Goal: Information Seeking & Learning: Find specific fact

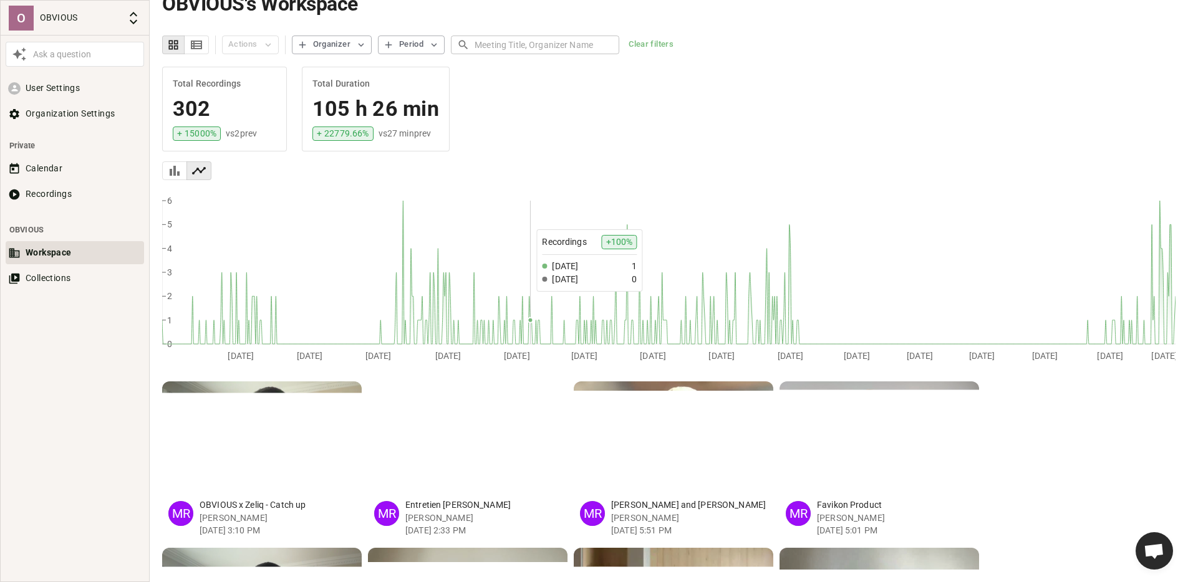
scroll to position [24, 0]
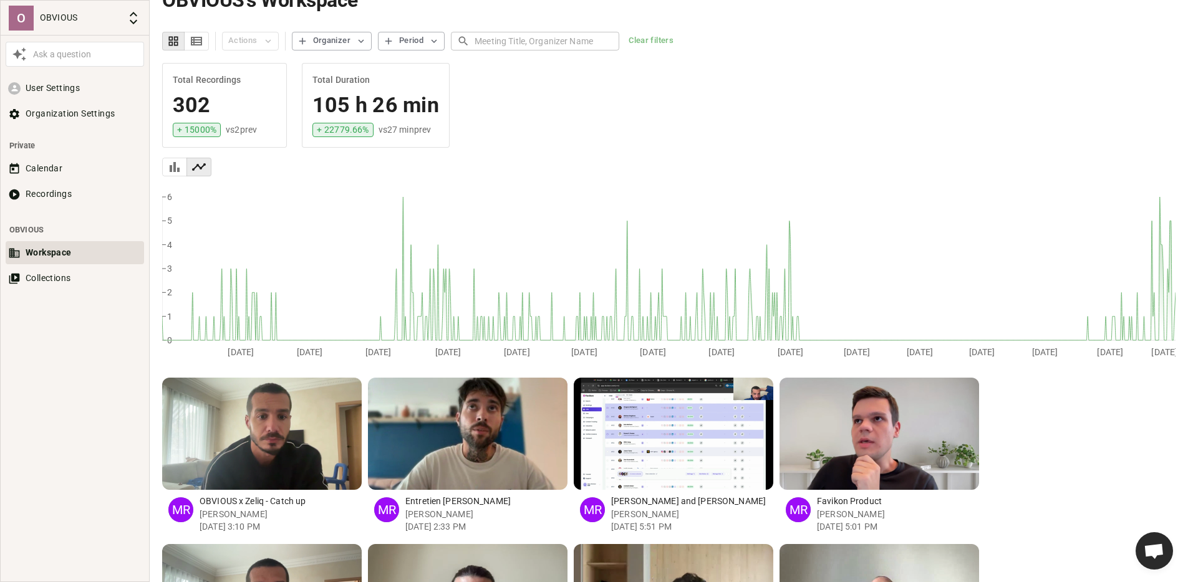
click at [630, 438] on div "button" at bounding box center [631, 434] width 12 height 112
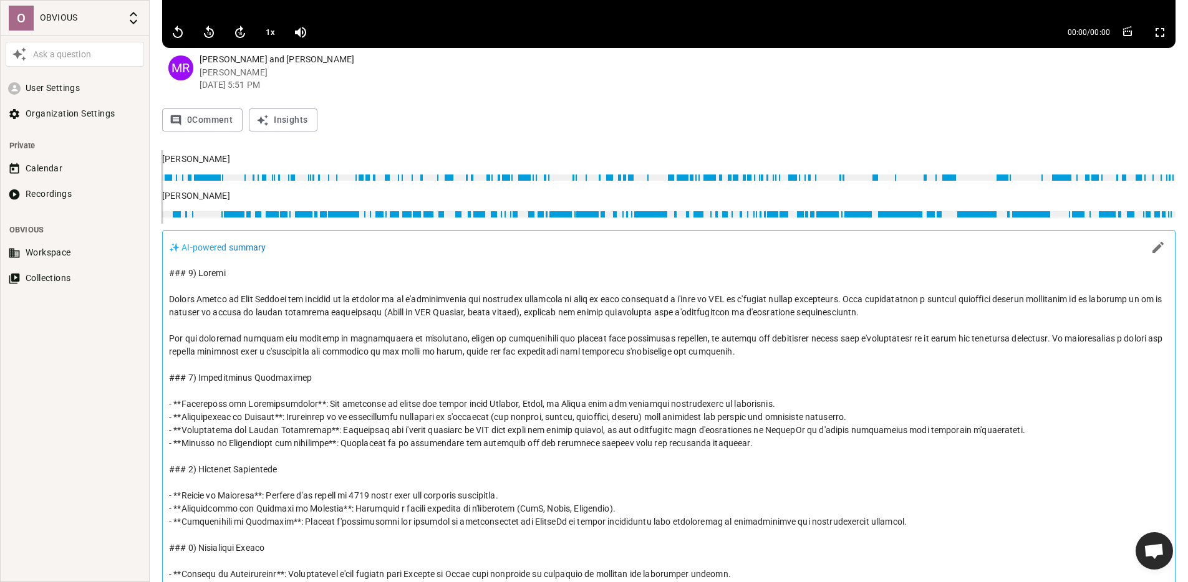
scroll to position [337, 0]
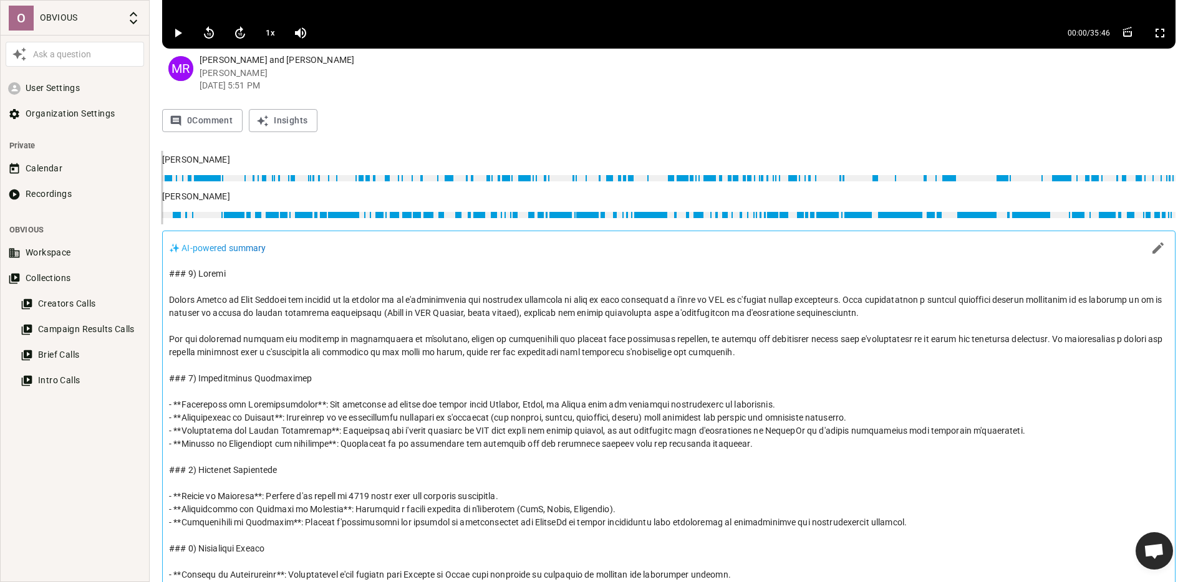
click at [383, 298] on p at bounding box center [668, 457] width 999 height 380
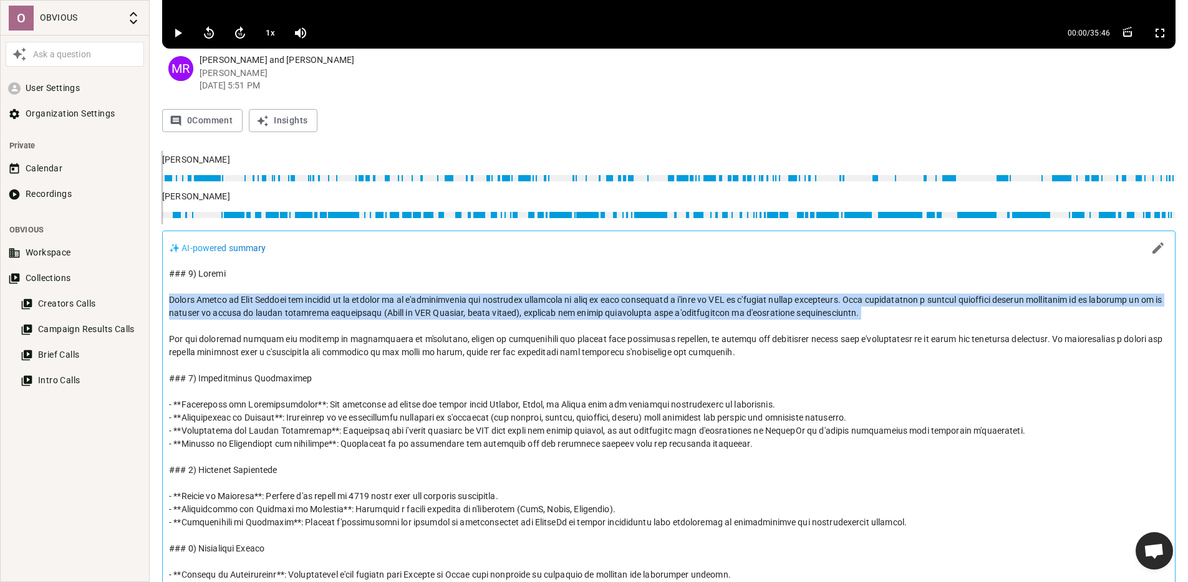
click at [383, 298] on p at bounding box center [668, 457] width 999 height 380
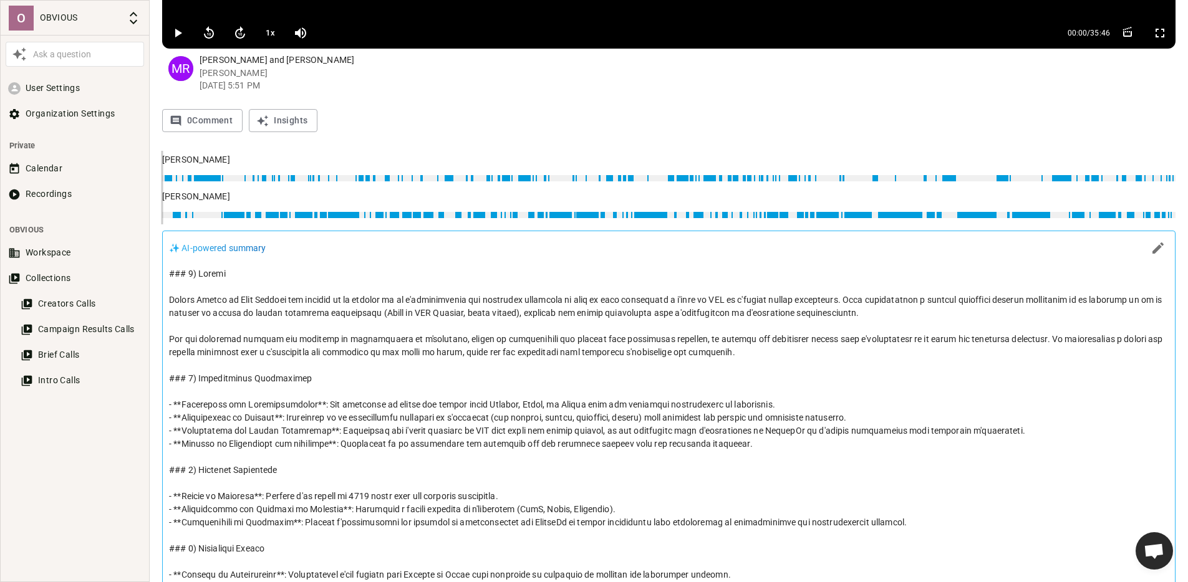
click at [279, 341] on p at bounding box center [668, 457] width 999 height 380
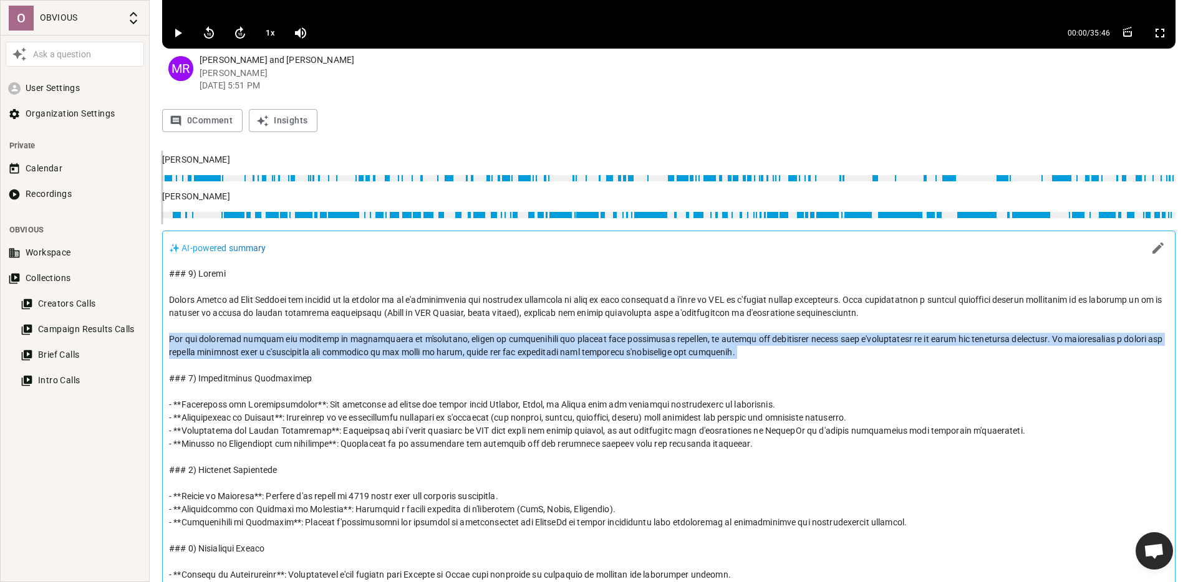
click at [279, 341] on p at bounding box center [668, 457] width 999 height 380
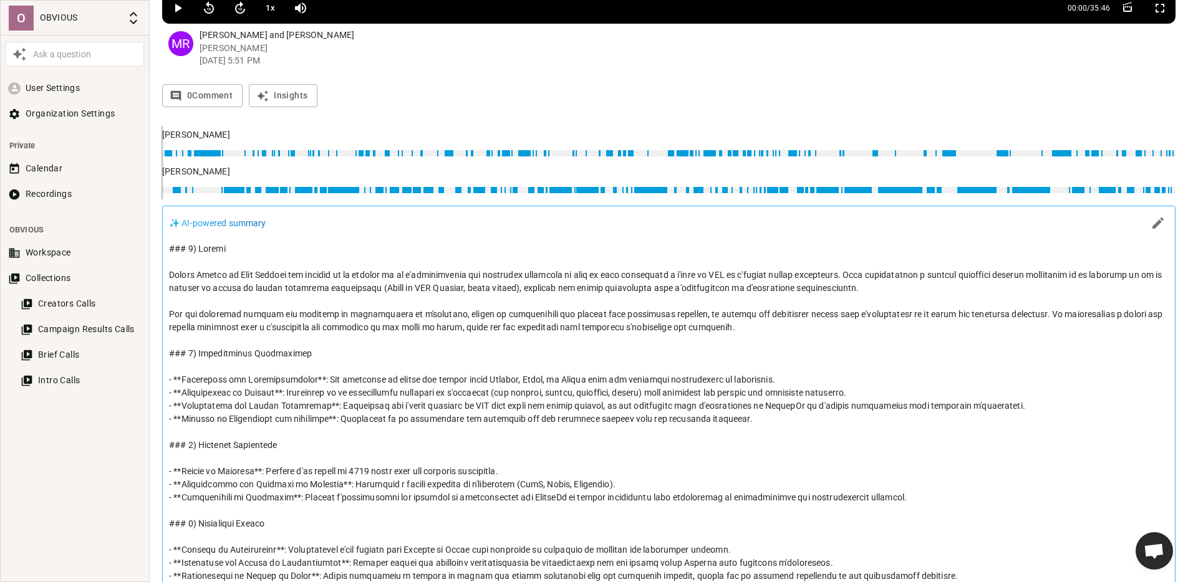
scroll to position [366, 0]
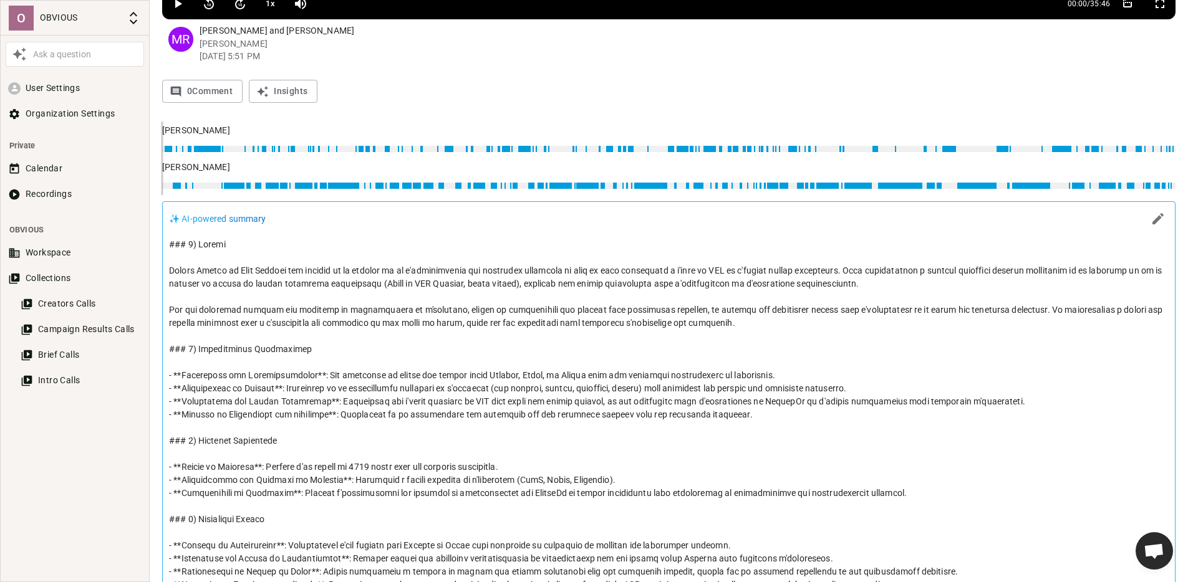
click at [249, 375] on p at bounding box center [668, 428] width 999 height 380
click at [214, 373] on p at bounding box center [668, 428] width 999 height 380
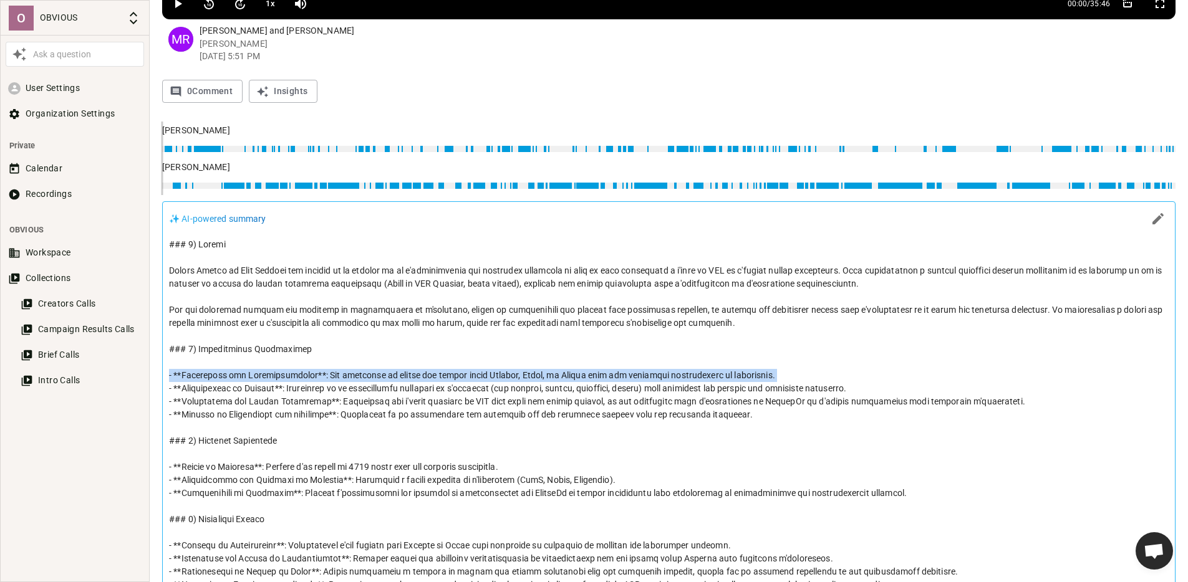
drag, startPoint x: 214, startPoint y: 373, endPoint x: 220, endPoint y: 368, distance: 7.9
click at [215, 373] on p at bounding box center [668, 428] width 999 height 380
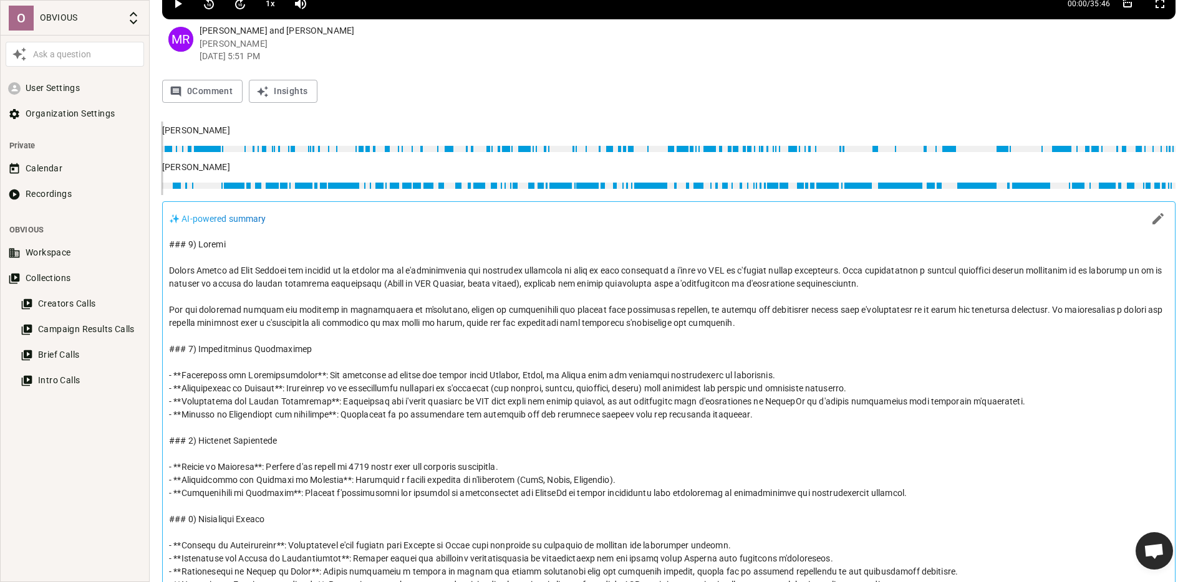
click at [308, 472] on p at bounding box center [668, 428] width 999 height 380
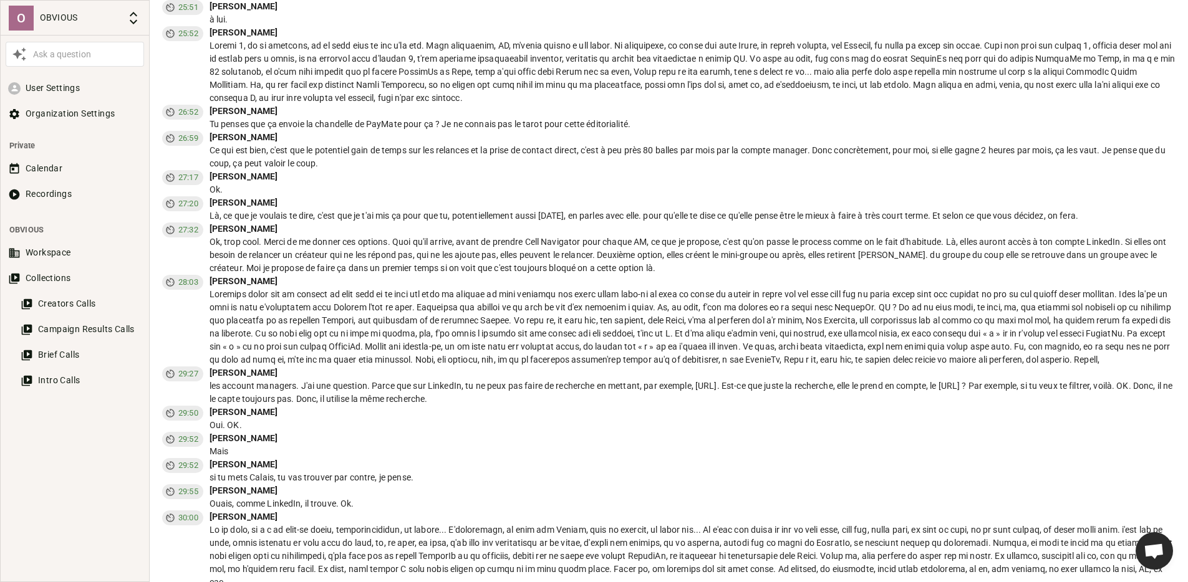
scroll to position [6646, 0]
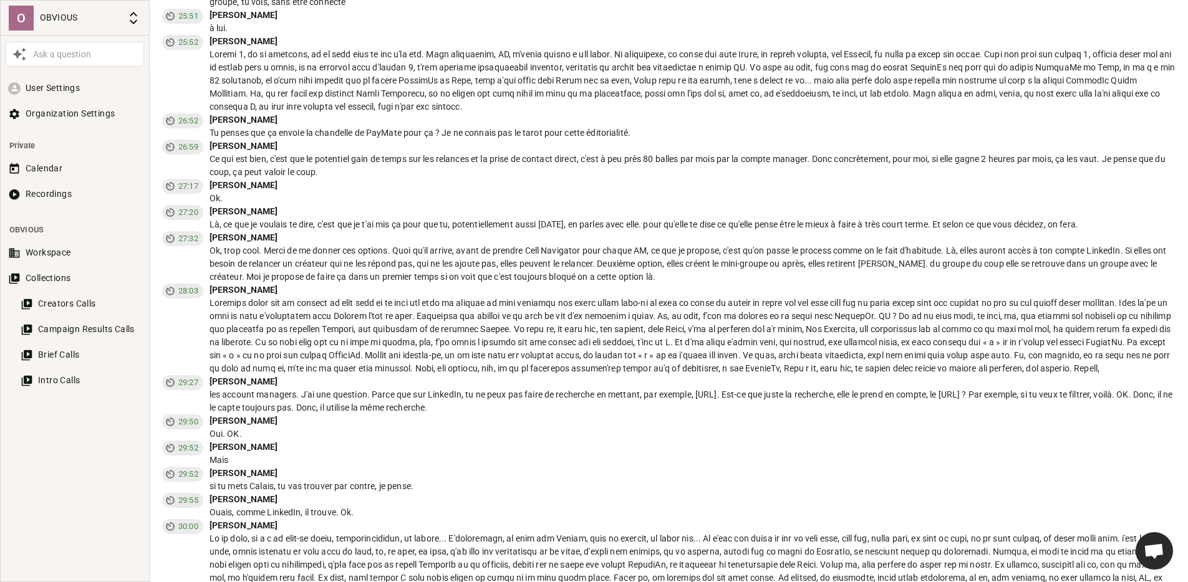
click at [296, 297] on div at bounding box center [692, 336] width 966 height 79
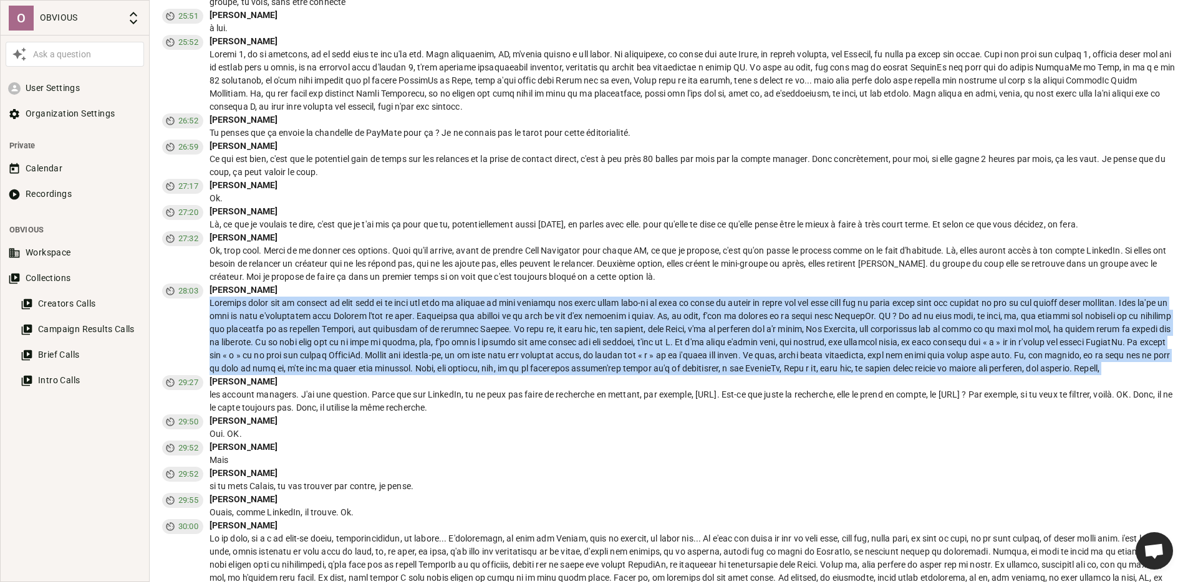
click at [296, 297] on div at bounding box center [692, 336] width 966 height 79
click at [501, 297] on div at bounding box center [692, 336] width 966 height 79
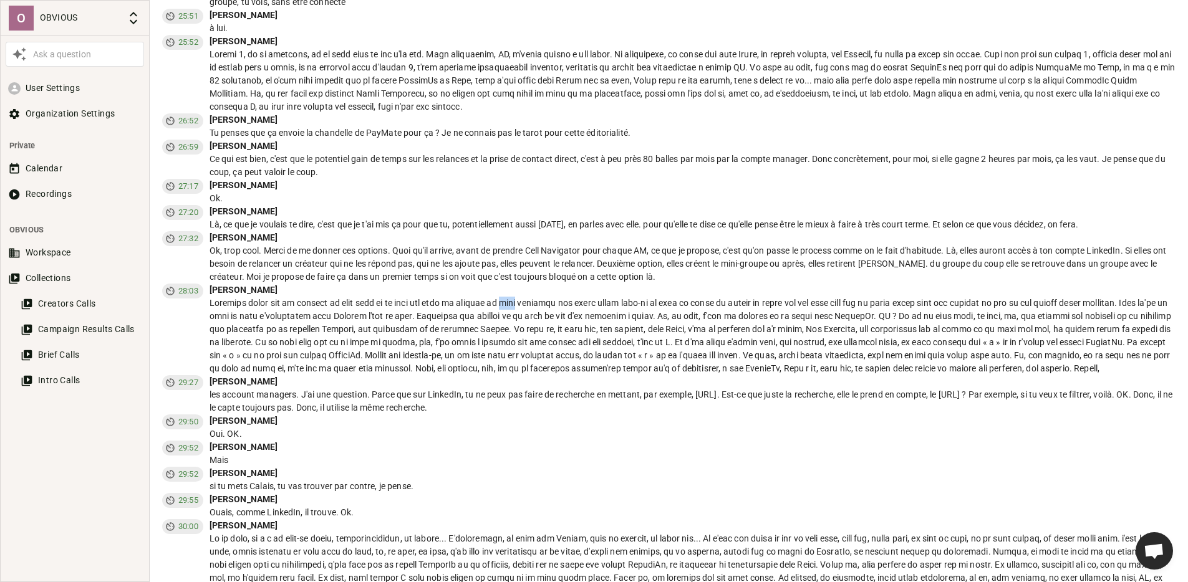
click at [501, 297] on div at bounding box center [692, 336] width 966 height 79
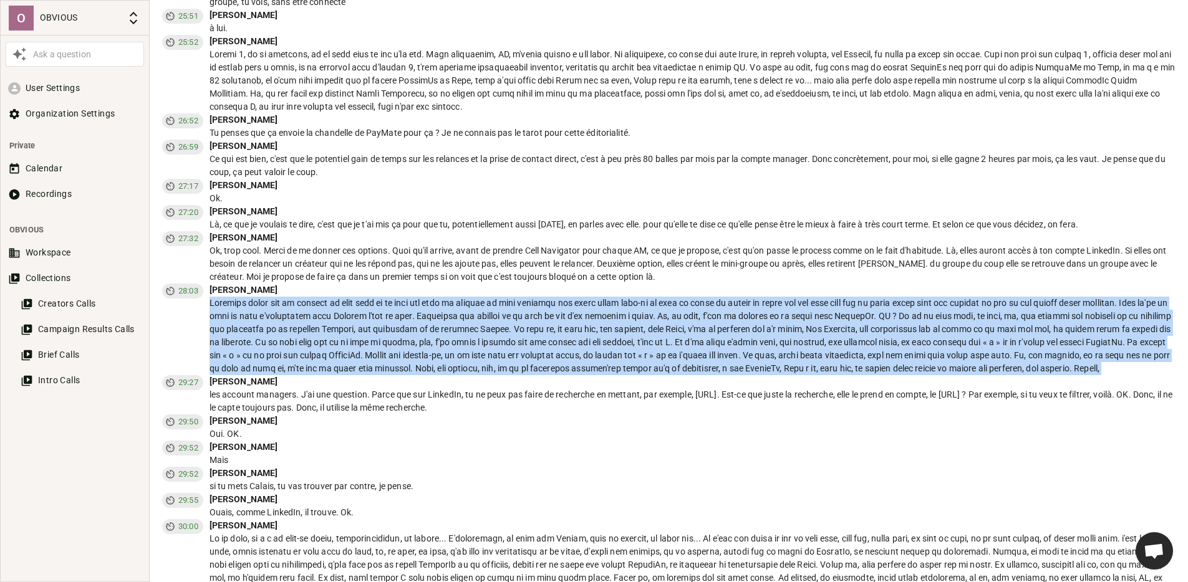
click at [501, 297] on div at bounding box center [692, 336] width 966 height 79
click at [735, 297] on div at bounding box center [692, 336] width 966 height 79
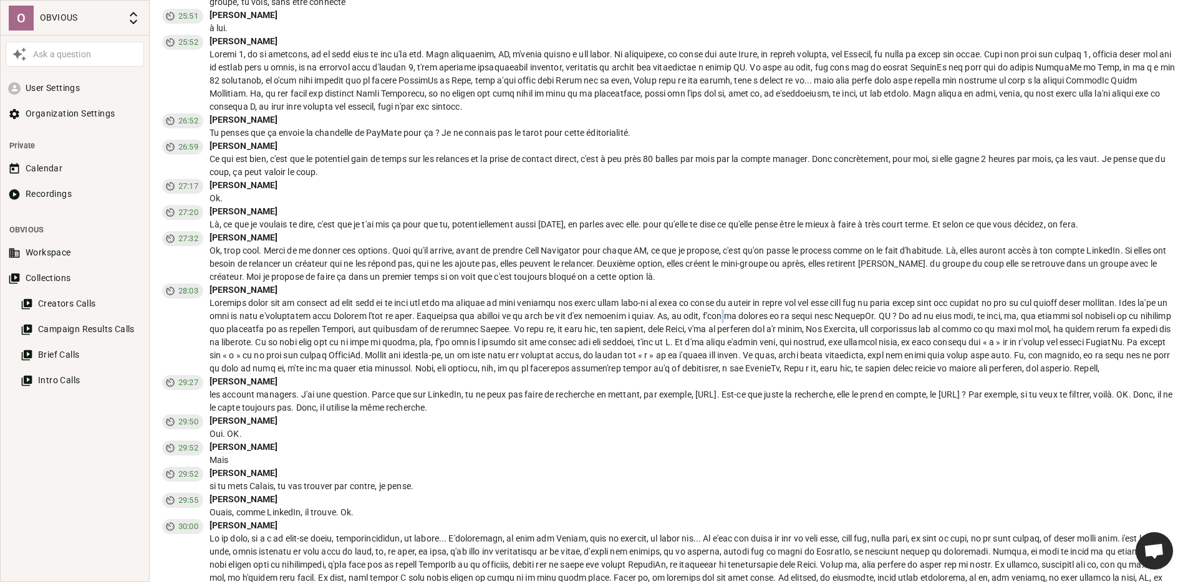
click at [735, 297] on div at bounding box center [692, 336] width 966 height 79
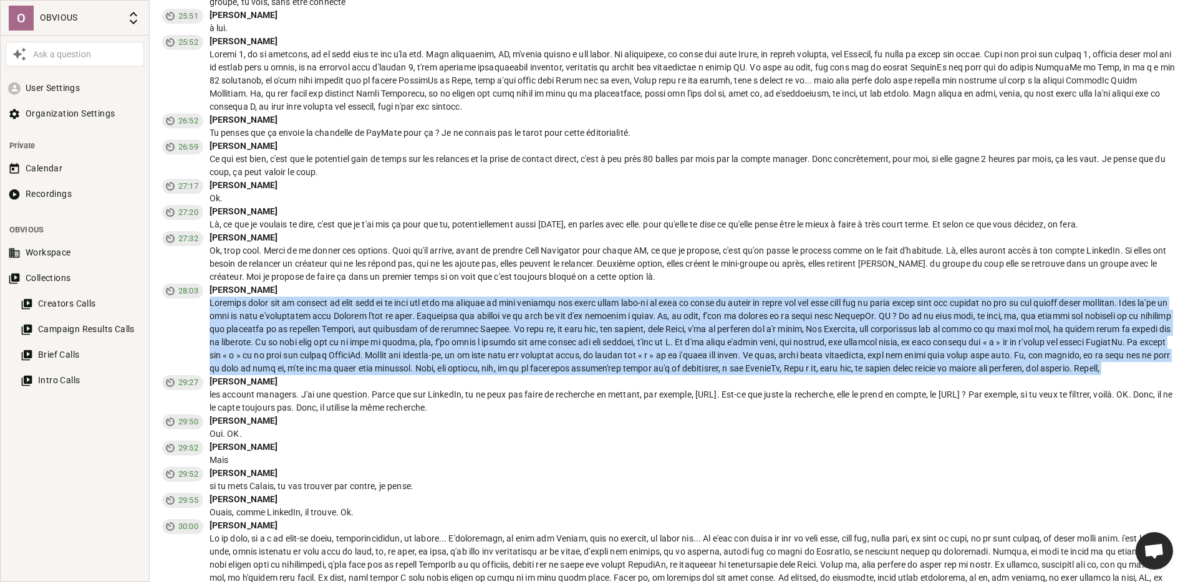
click at [735, 297] on div at bounding box center [692, 336] width 966 height 79
click at [804, 297] on div at bounding box center [692, 336] width 966 height 79
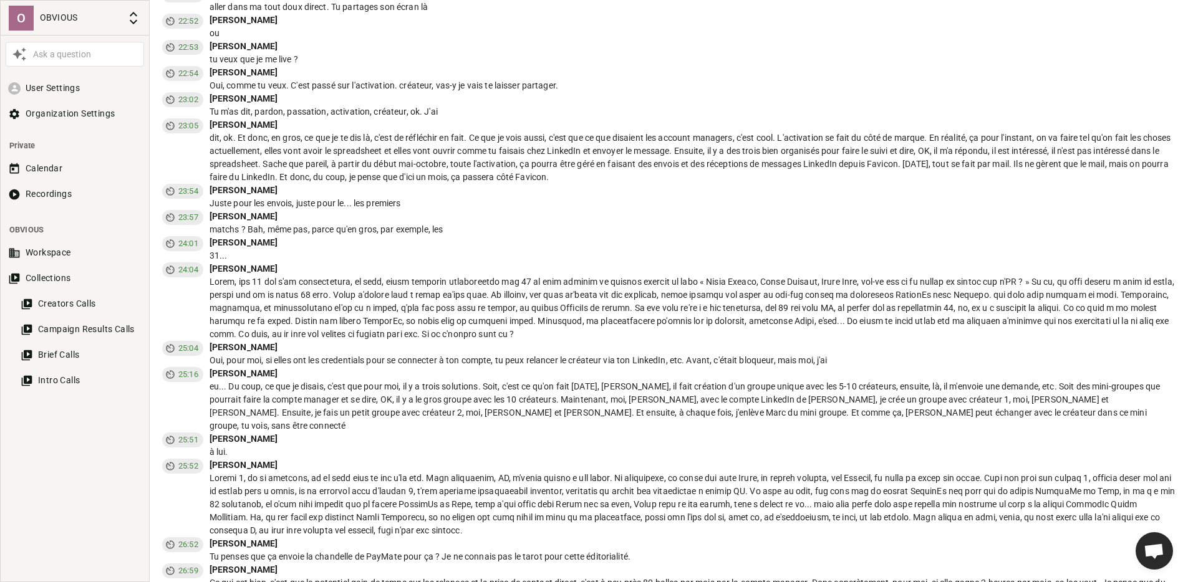
scroll to position [6264, 0]
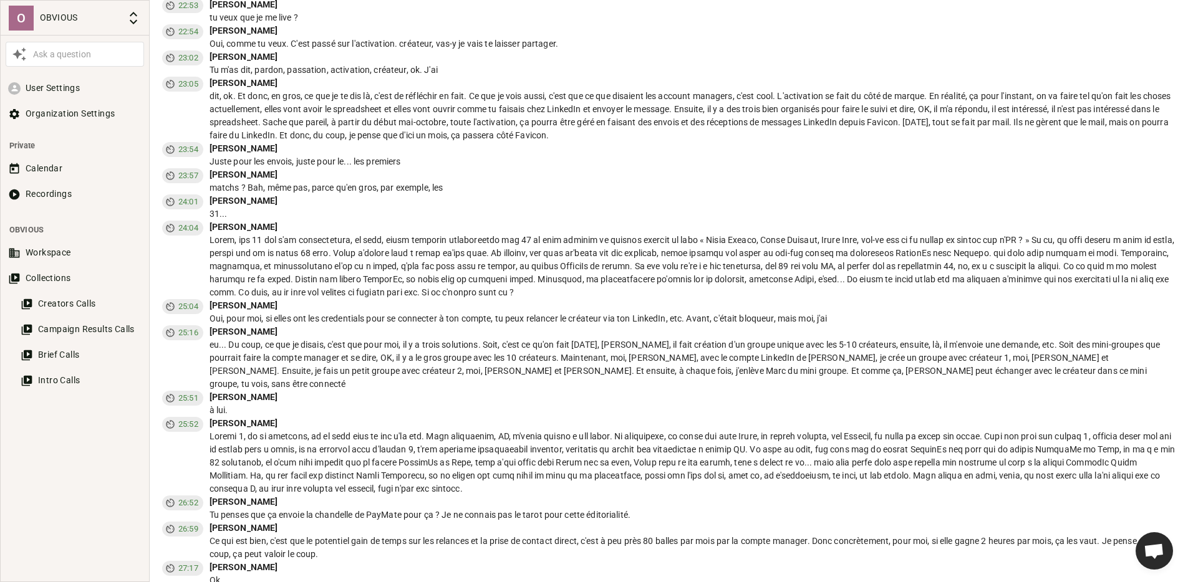
click at [307, 430] on div at bounding box center [692, 462] width 966 height 65
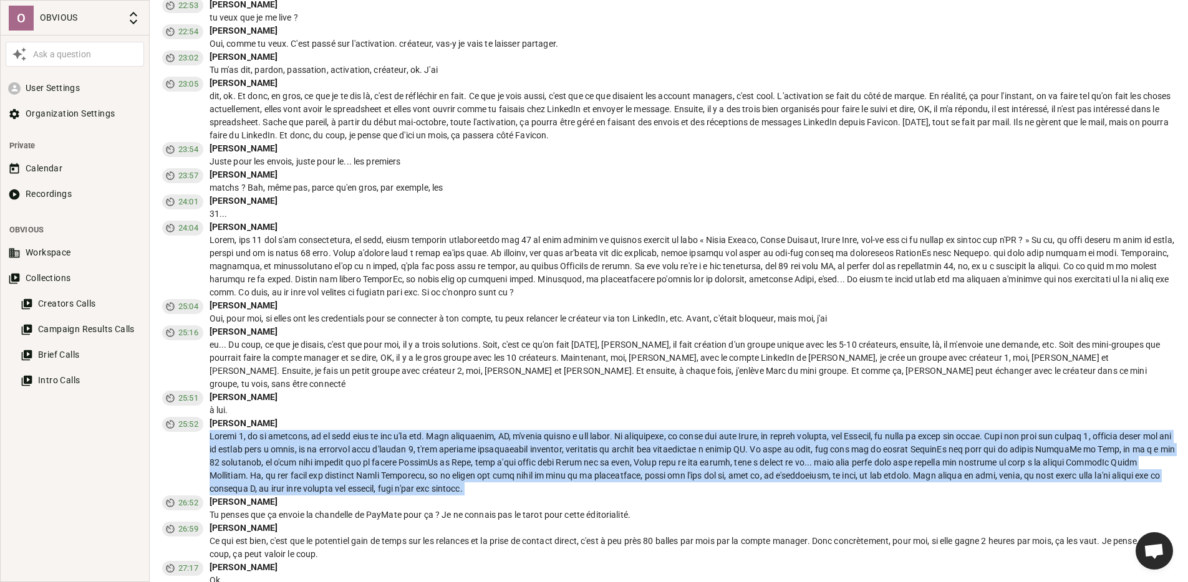
click at [307, 430] on div at bounding box center [692, 462] width 966 height 65
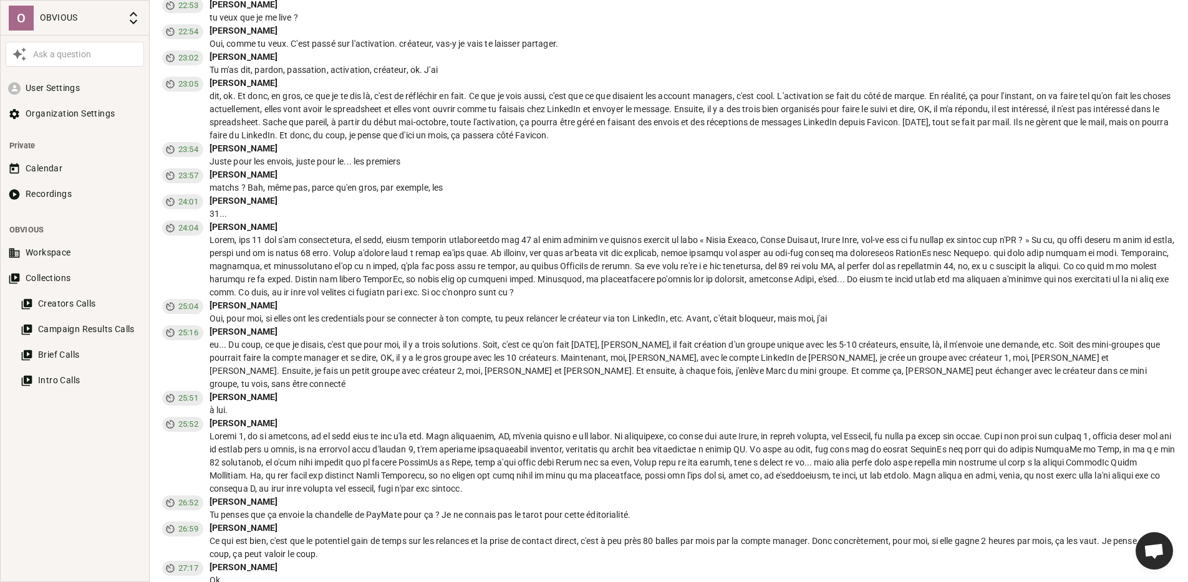
click at [458, 443] on div at bounding box center [692, 462] width 966 height 65
click at [407, 234] on div at bounding box center [692, 266] width 966 height 65
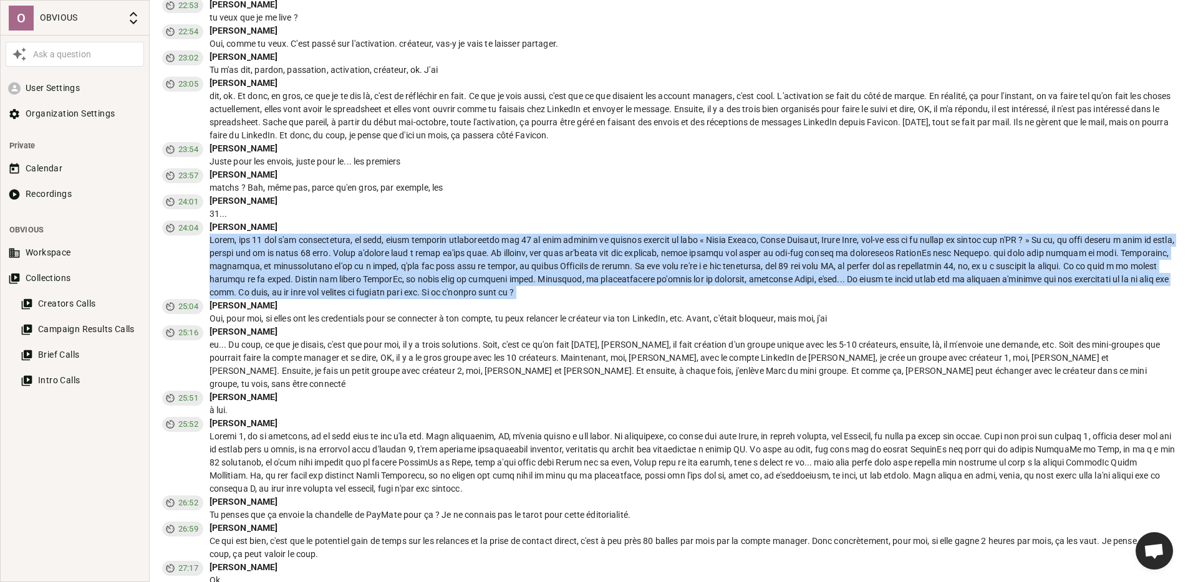
click at [407, 234] on div at bounding box center [692, 266] width 966 height 65
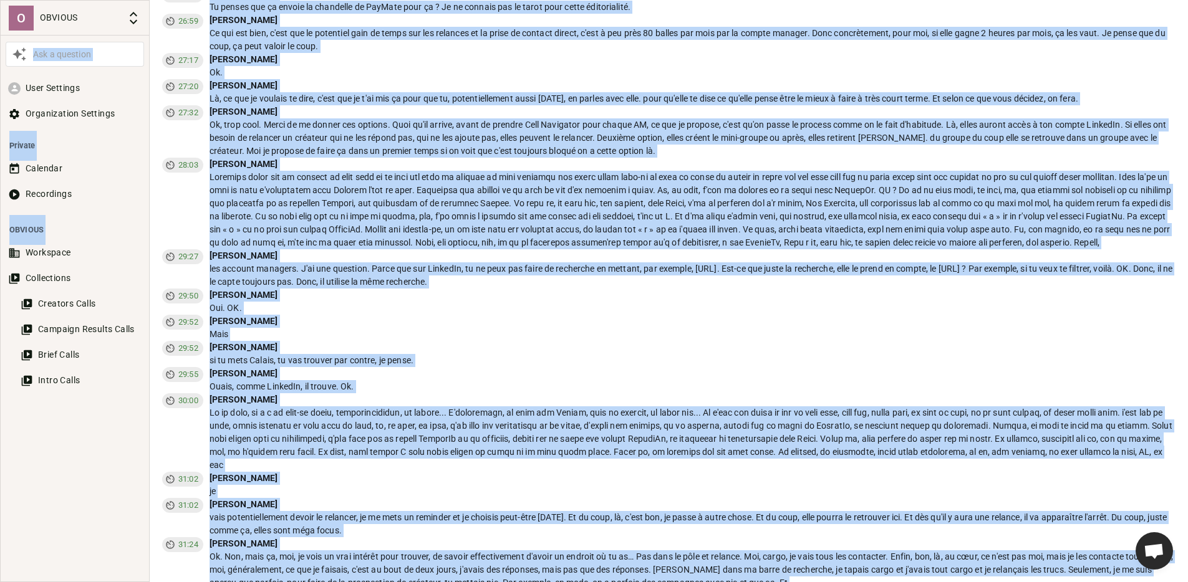
scroll to position [7571, 0]
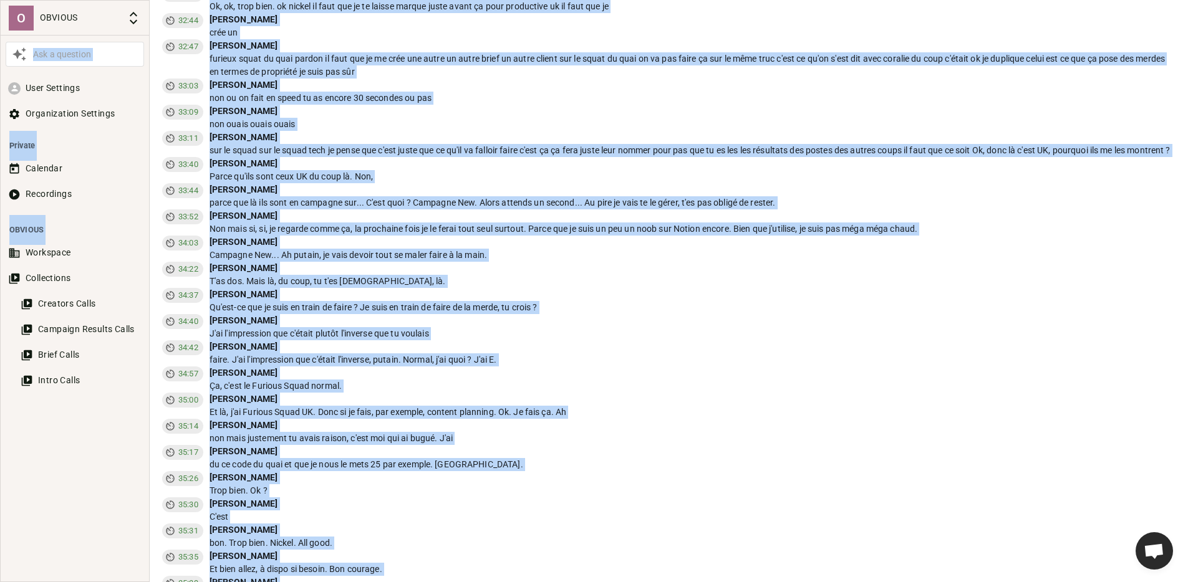
click at [361, 550] on div "[PERSON_NAME]" at bounding box center [692, 556] width 966 height 13
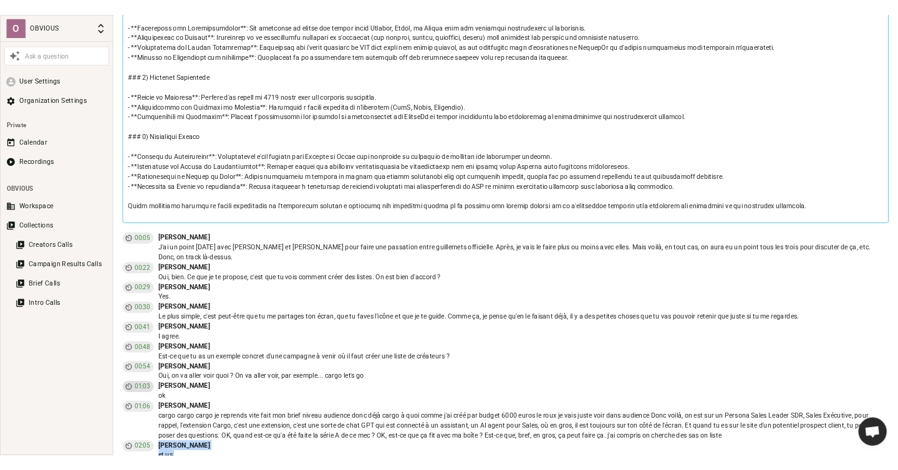
scroll to position [826, 0]
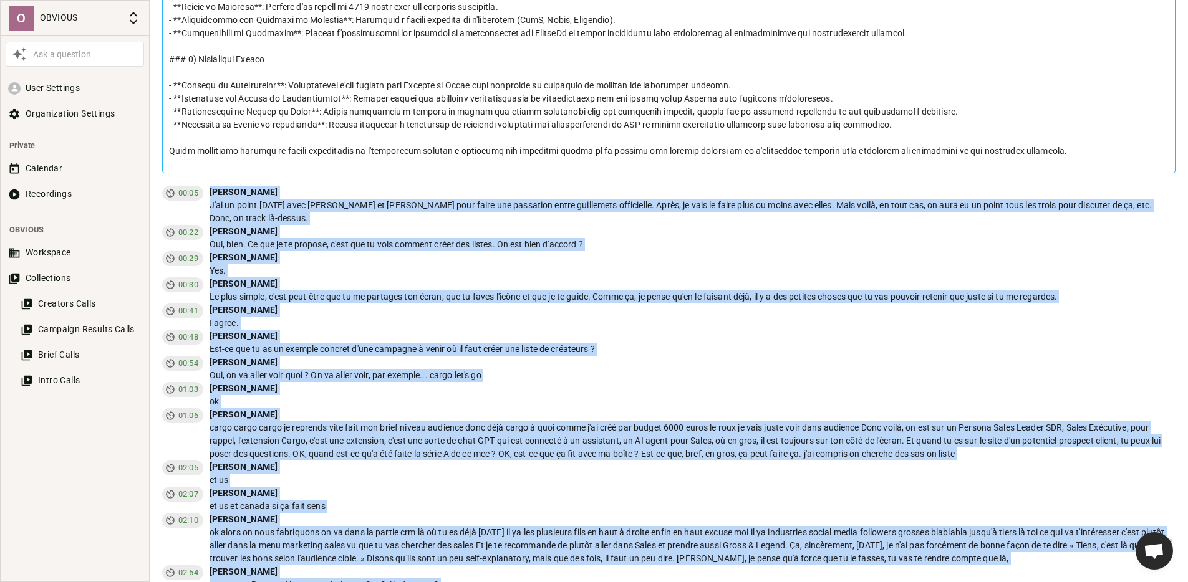
drag, startPoint x: 327, startPoint y: 572, endPoint x: 205, endPoint y: 204, distance: 387.4
copy div "Loremi Dolors A'co ad elits doeius temp Incidid ut Labor etdo magna ali enimadm…"
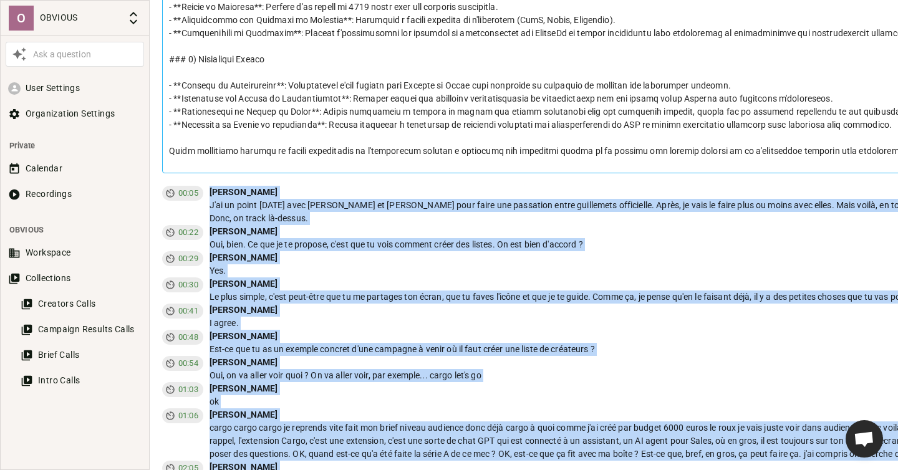
scroll to position [578, 0]
